Goal: Information Seeking & Learning: Learn about a topic

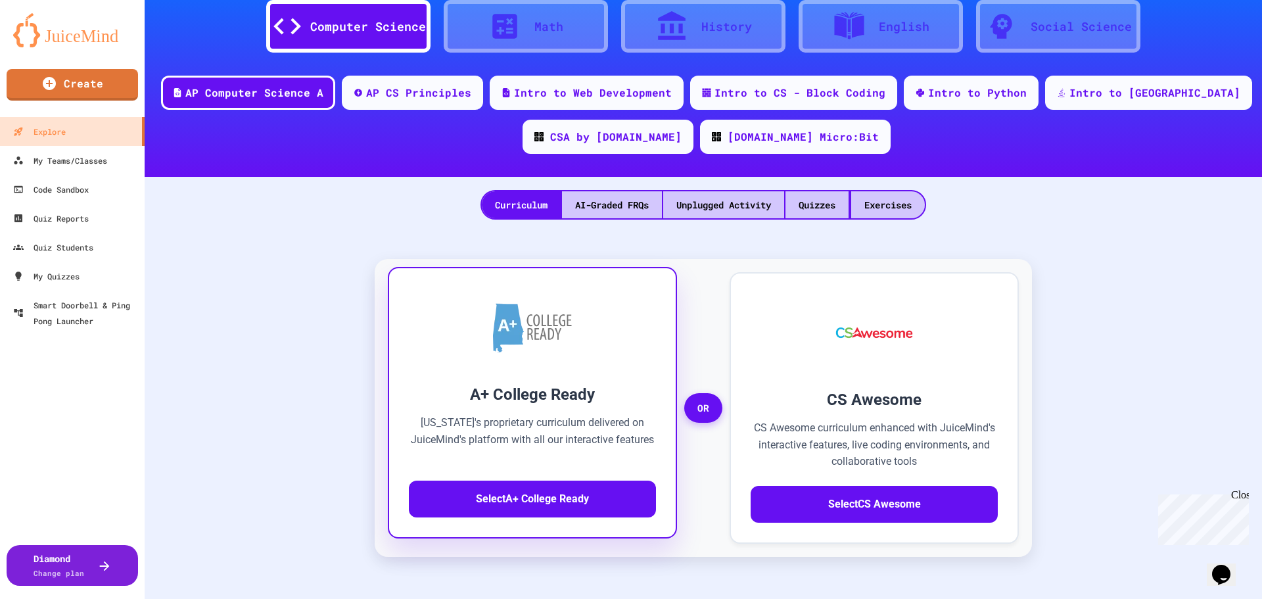
scroll to position [131, 0]
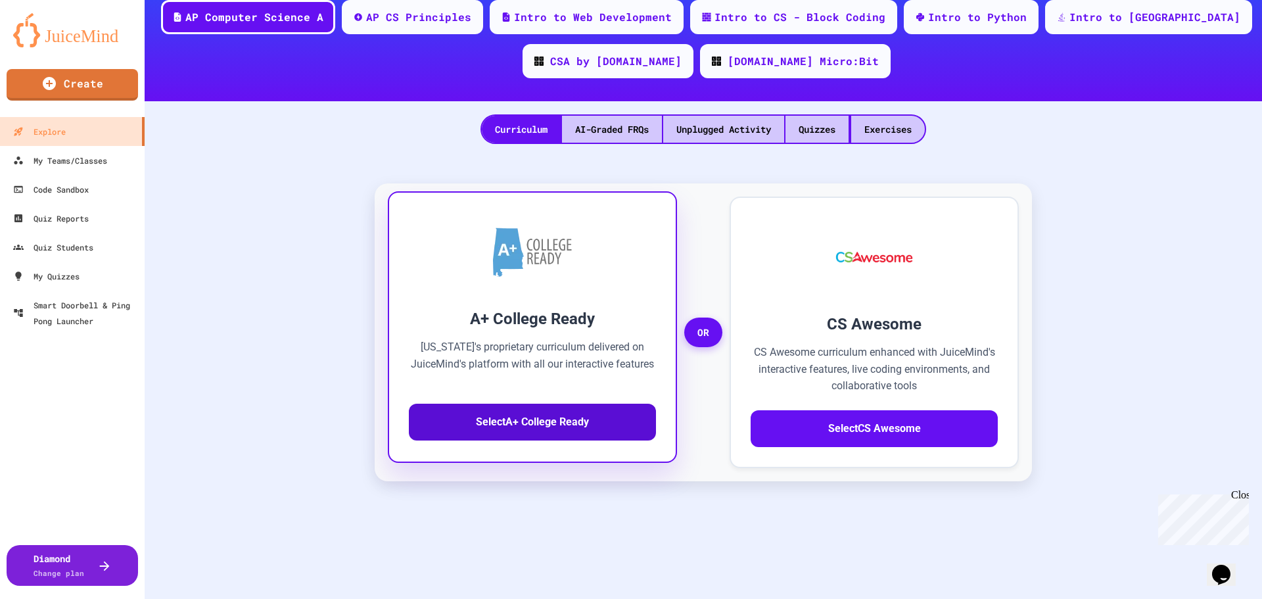
click at [552, 421] on button "Select A+ College Ready" at bounding box center [532, 422] width 247 height 37
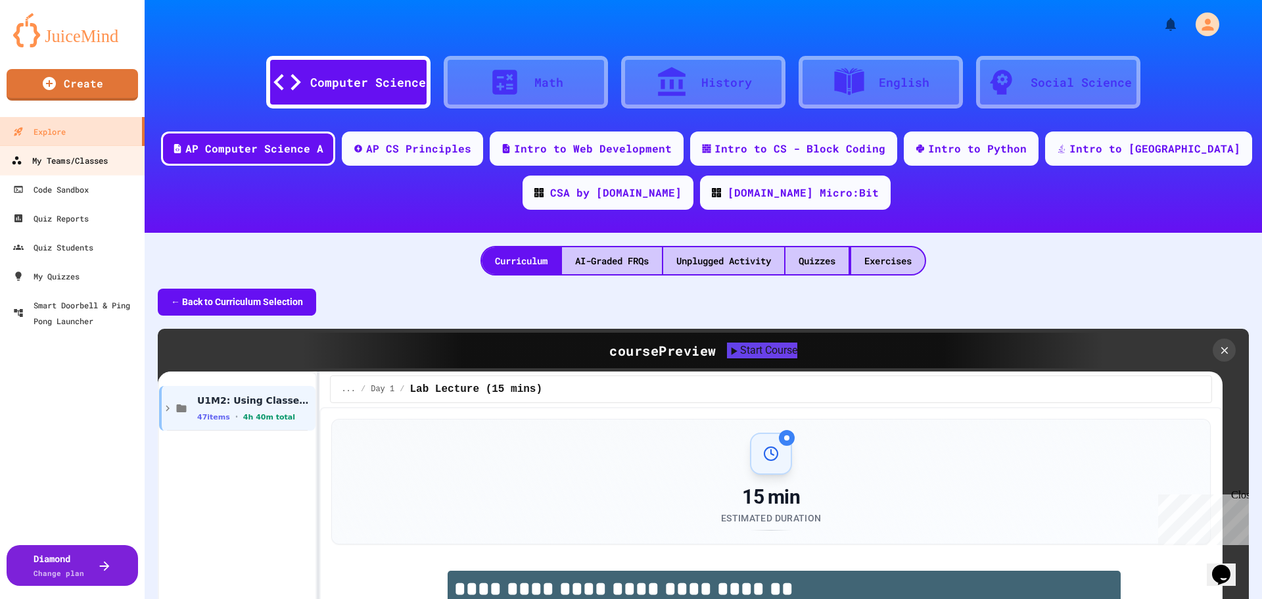
click at [46, 160] on div "My Teams/Classes" at bounding box center [59, 161] width 97 height 16
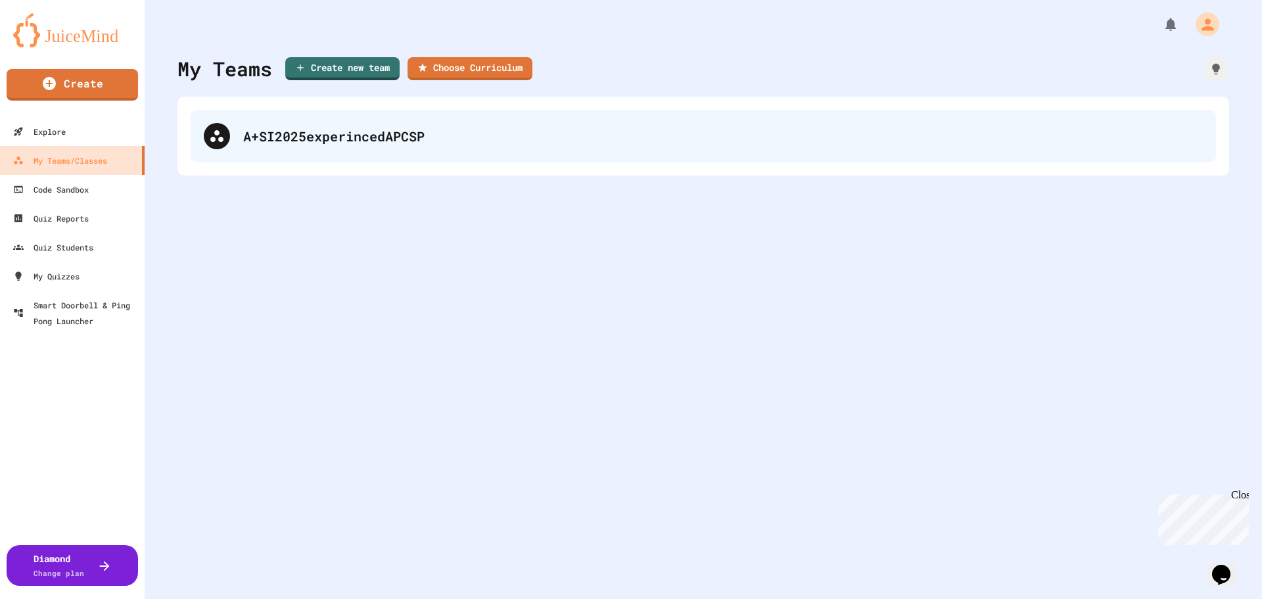
click at [362, 137] on div "A+SI2025experincedAPCSP" at bounding box center [723, 136] width 960 height 20
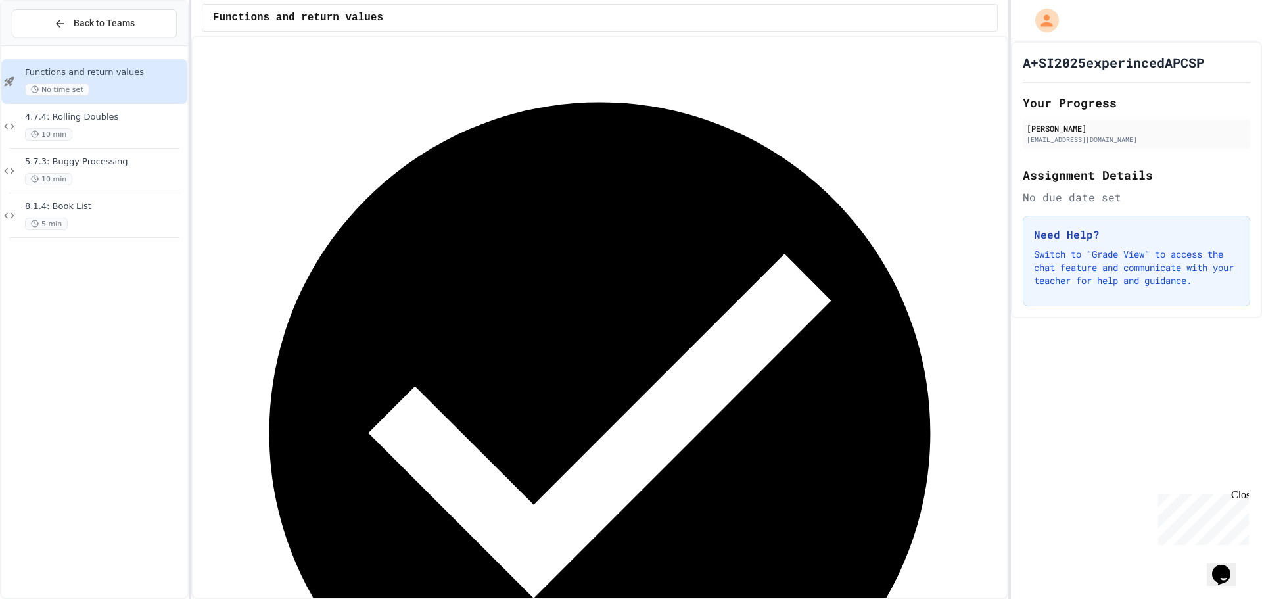
scroll to position [74, 0]
click at [87, 26] on span "Back to Teams" at bounding box center [104, 23] width 61 height 14
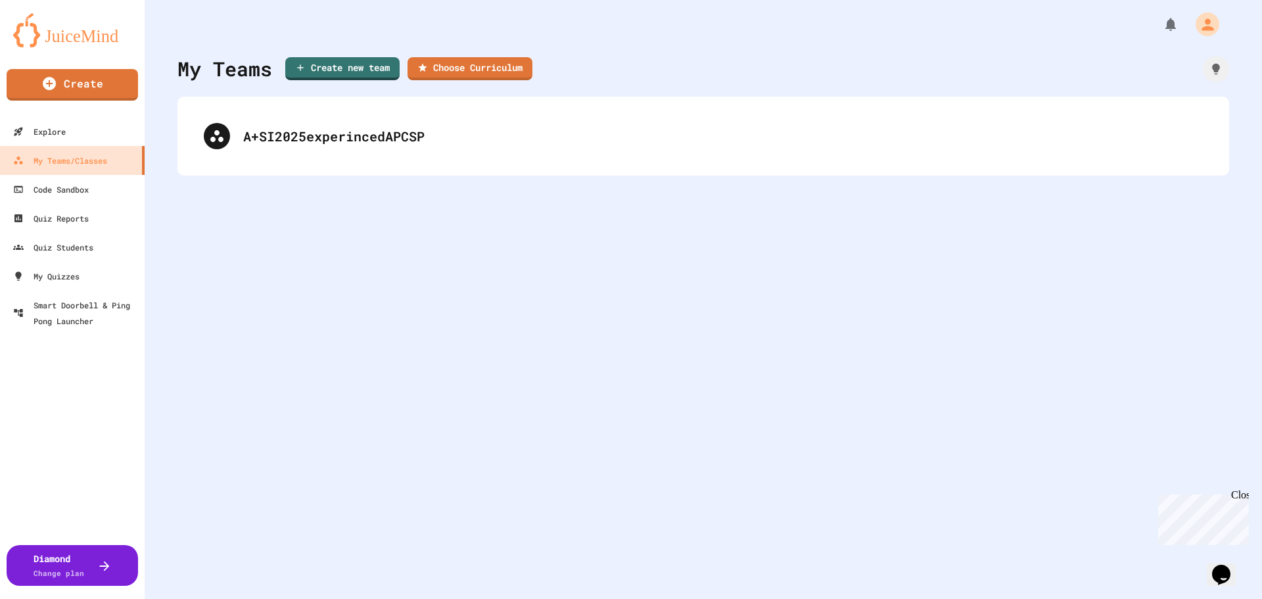
click at [89, 27] on img at bounding box center [72, 30] width 118 height 34
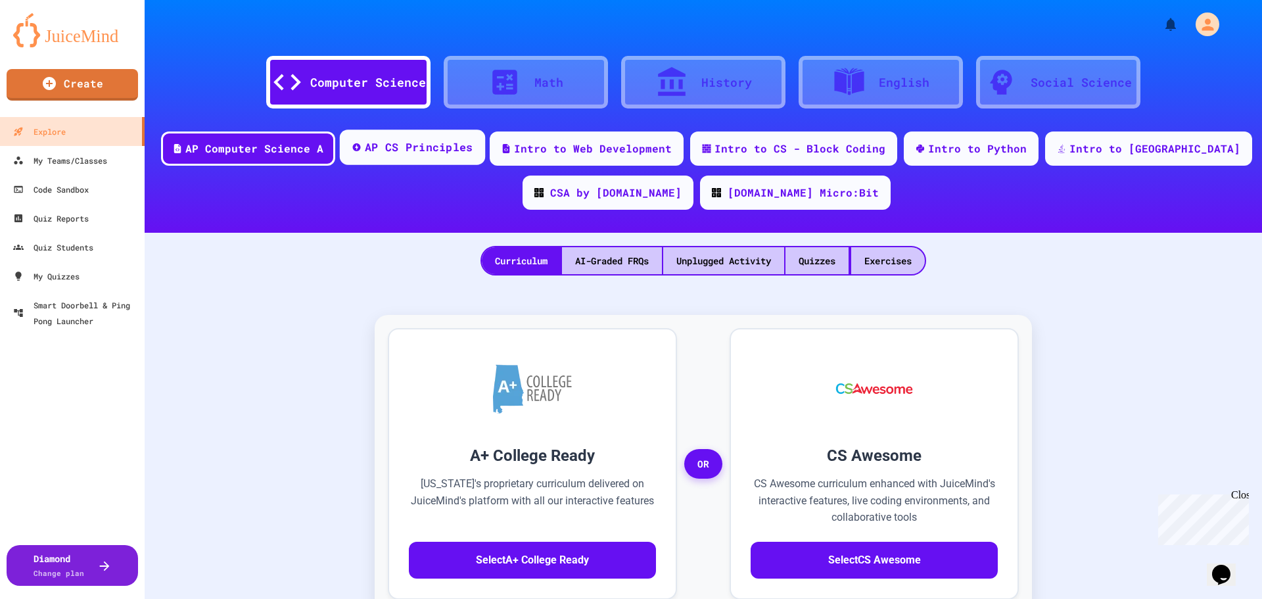
click at [467, 149] on div "AP CS Principles" at bounding box center [419, 147] width 108 height 16
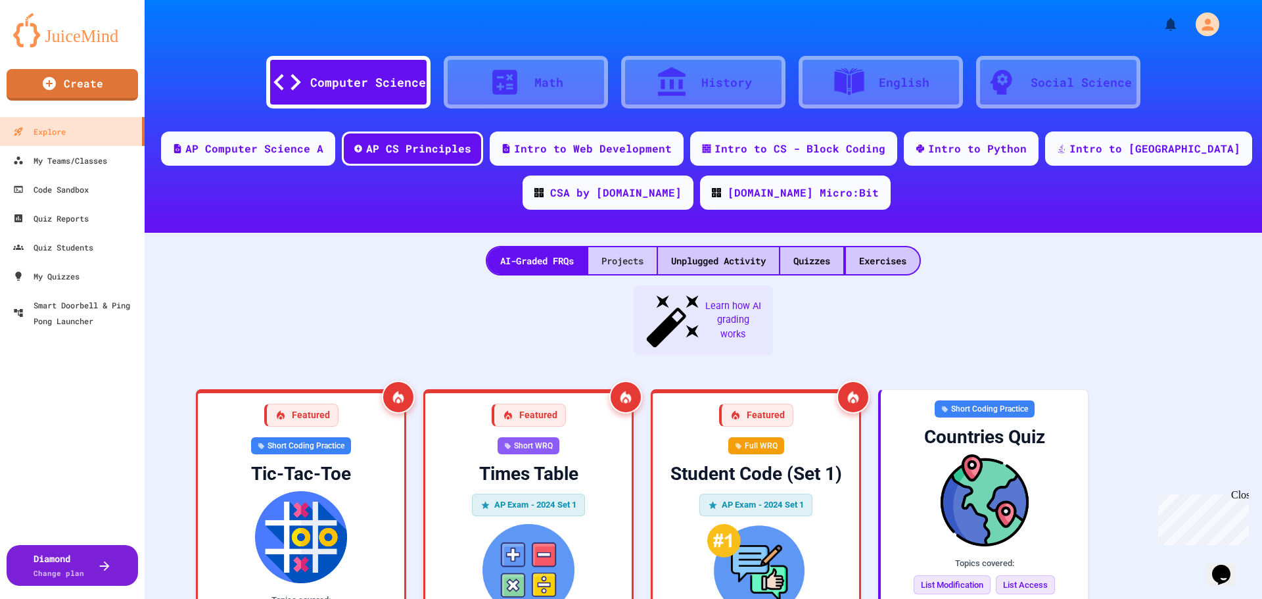
click at [615, 262] on div "Projects" at bounding box center [622, 260] width 68 height 27
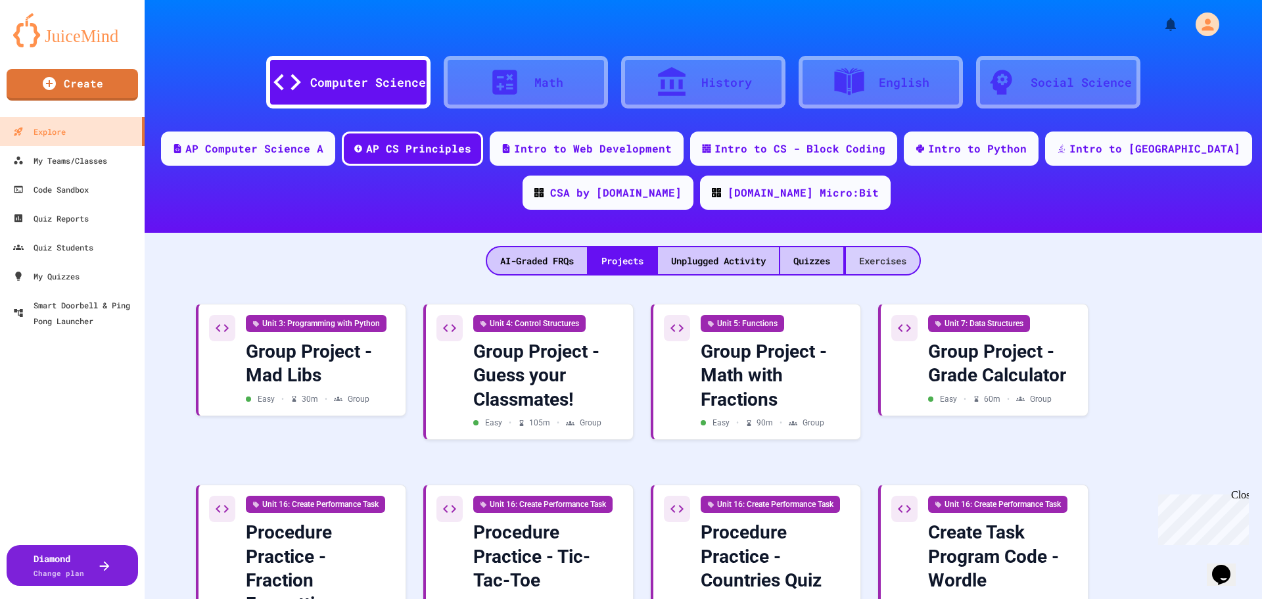
click at [899, 259] on div "Exercises" at bounding box center [883, 260] width 74 height 27
